Goal: Navigation & Orientation: Understand site structure

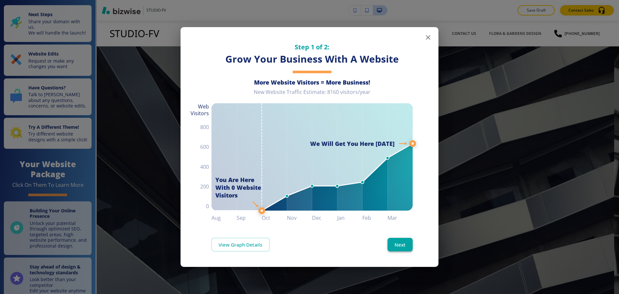
click at [398, 240] on button "Next" at bounding box center [400, 245] width 25 height 14
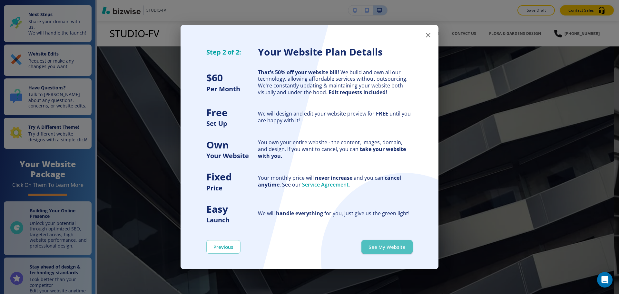
click at [396, 244] on button "See My Website" at bounding box center [387, 247] width 51 height 14
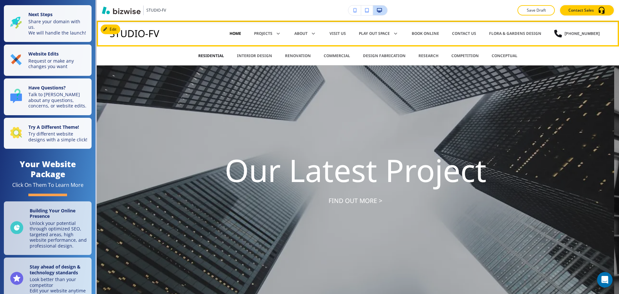
click at [221, 56] on p "Residential" at bounding box center [211, 56] width 26 height 6
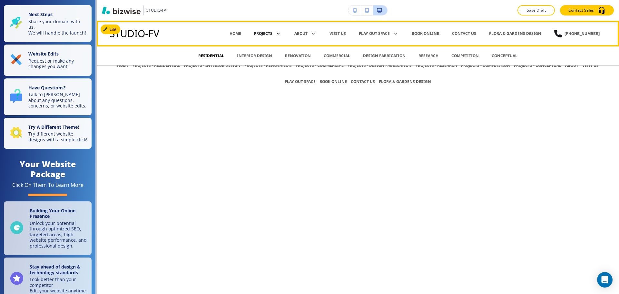
click at [273, 32] on p "Projects" at bounding box center [263, 34] width 18 height 6
click at [256, 55] on p "Interior Design" at bounding box center [254, 56] width 35 height 6
click at [293, 53] on p "Renovation" at bounding box center [298, 56] width 26 height 6
click at [334, 55] on p "Commercial" at bounding box center [337, 56] width 26 height 6
click at [379, 56] on p "Design Fabrication" at bounding box center [384, 56] width 43 height 6
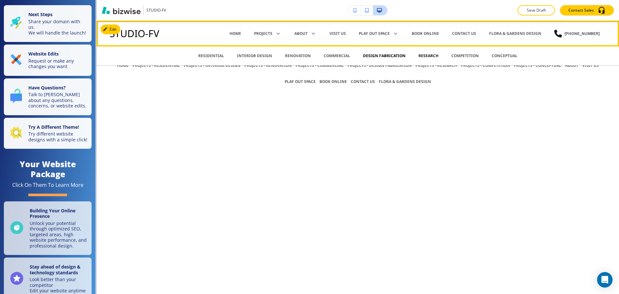
click at [420, 56] on p "Research" at bounding box center [429, 56] width 20 height 6
click at [459, 55] on p "Competition" at bounding box center [465, 56] width 27 height 6
click at [503, 54] on p "Conceptual" at bounding box center [505, 56] width 26 height 6
click at [290, 54] on div "Team" at bounding box center [292, 56] width 24 height 6
click at [287, 55] on p "Team" at bounding box center [291, 56] width 11 height 6
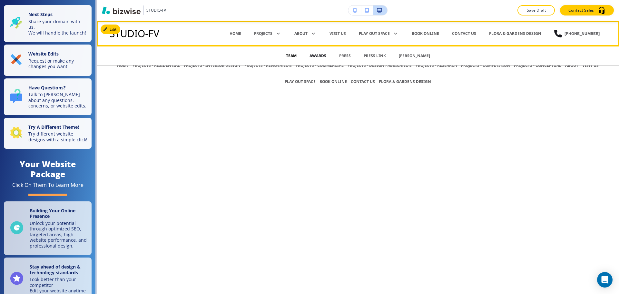
click at [310, 55] on p "Awards" at bounding box center [318, 56] width 17 height 6
click at [339, 56] on p "Press" at bounding box center [345, 56] width 12 height 6
click at [364, 56] on p "Press Link" at bounding box center [375, 56] width 22 height 6
click at [406, 57] on p "[PERSON_NAME]" at bounding box center [414, 56] width 31 height 6
click at [343, 36] on p "Visit Us" at bounding box center [338, 34] width 16 height 6
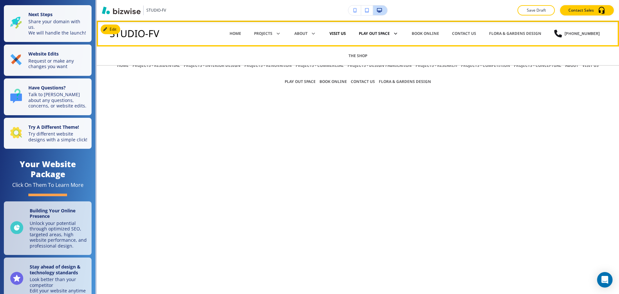
click at [374, 36] on p "Play Out Space" at bounding box center [374, 34] width 31 height 6
click at [362, 55] on p "The Shop" at bounding box center [358, 56] width 19 height 6
click at [427, 33] on p "Book Online" at bounding box center [425, 34] width 27 height 6
click at [475, 34] on p "Contact Us" at bounding box center [464, 34] width 24 height 6
click at [515, 35] on p "Flora & Gardens Design" at bounding box center [515, 34] width 52 height 6
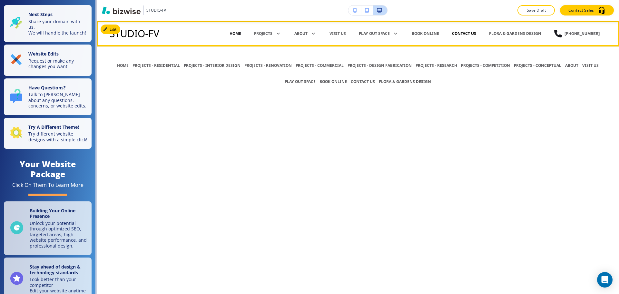
click at [238, 34] on p "Home" at bounding box center [236, 34] width 12 height 6
